Goal: Information Seeking & Learning: Learn about a topic

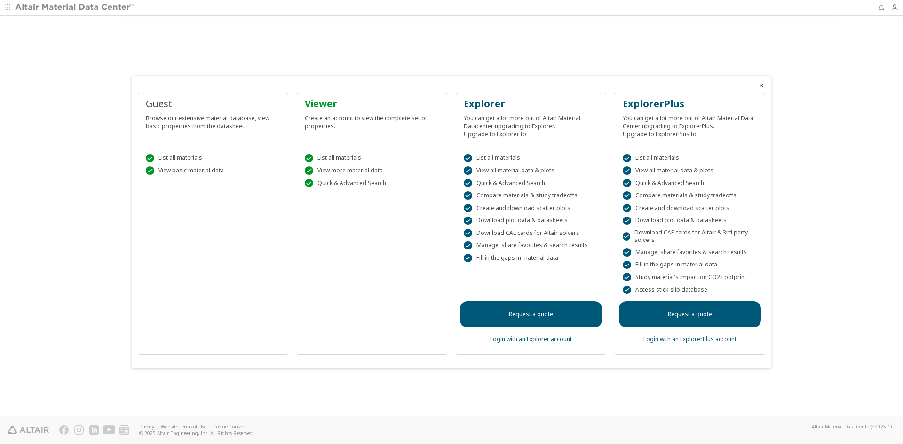
click at [765, 87] on icon "Close" at bounding box center [761, 86] width 8 height 8
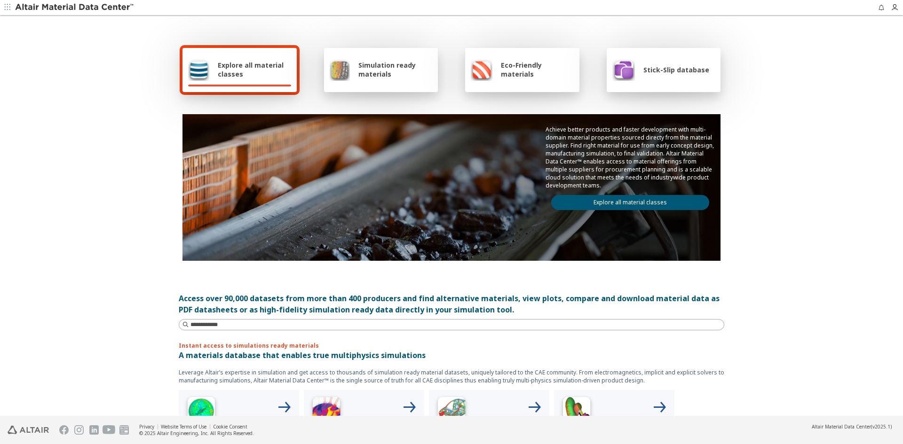
click at [368, 67] on span "Simulation ready materials" at bounding box center [395, 70] width 74 height 18
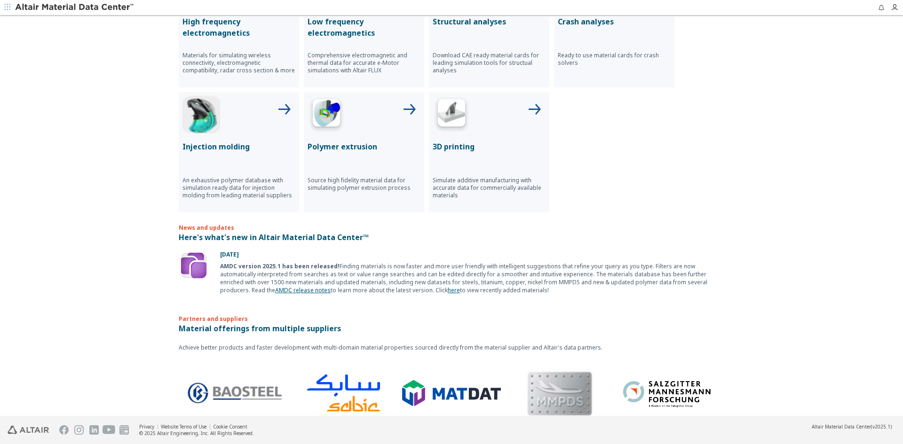
scroll to position [47, 0]
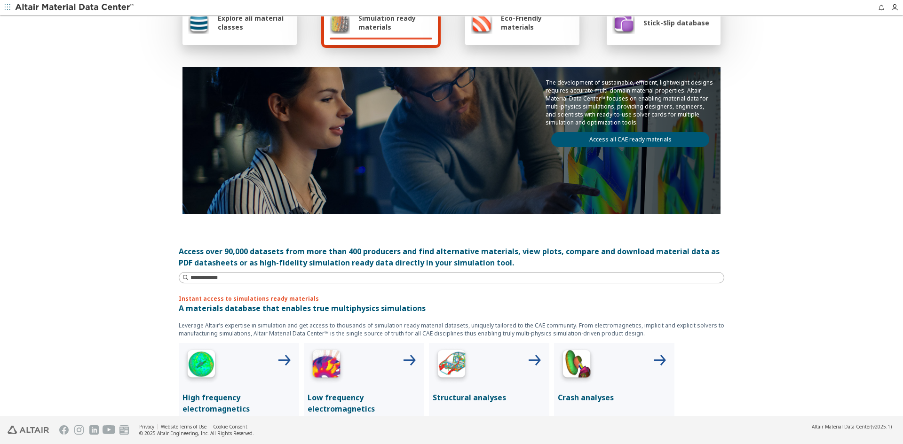
click at [615, 137] on link "Access all CAE ready materials" at bounding box center [630, 139] width 158 height 15
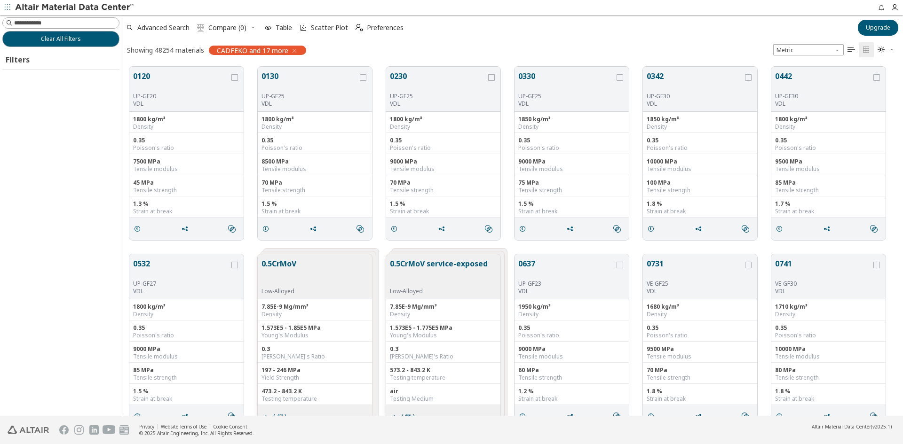
scroll to position [349, 773]
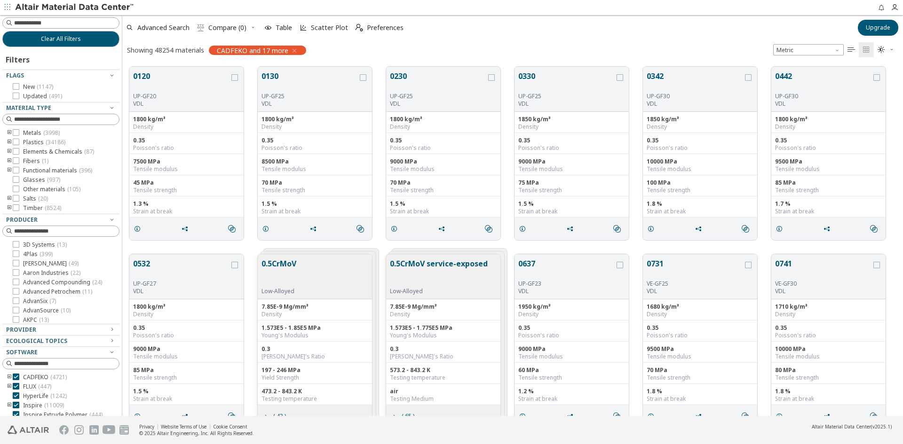
click at [851, 50] on icon "" at bounding box center [851, 50] width 8 height 8
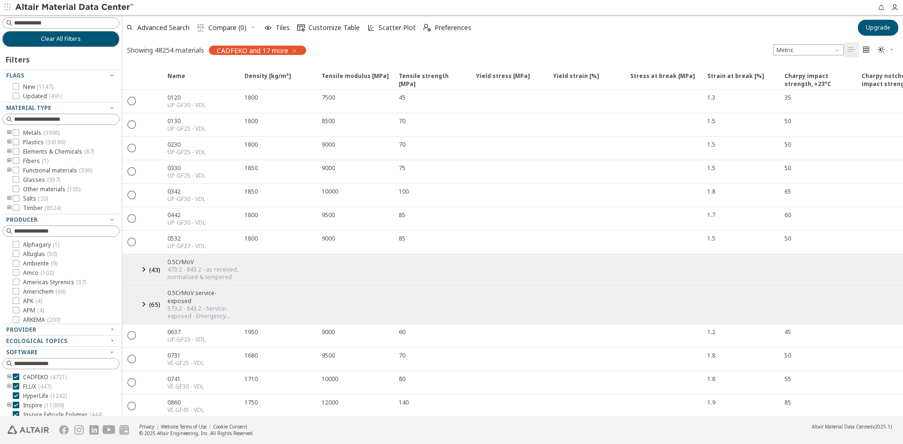
scroll to position [0, 0]
click at [13, 134] on div at bounding box center [16, 132] width 7 height 7
